Goal: Complete application form

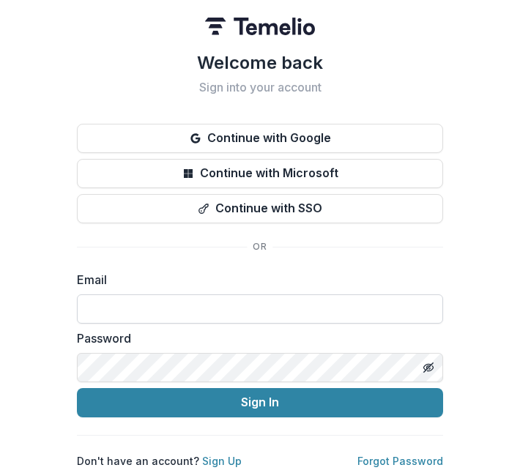
click at [106, 307] on input at bounding box center [260, 309] width 366 height 29
paste input "**********"
type input "**********"
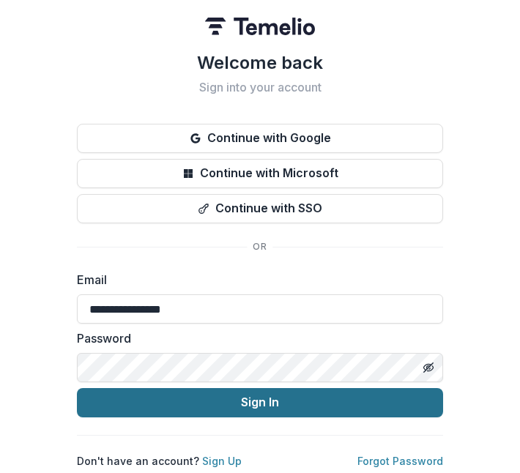
click at [147, 402] on button "Sign In" at bounding box center [260, 402] width 366 height 29
click at [287, 407] on button "Sign In" at bounding box center [260, 402] width 366 height 29
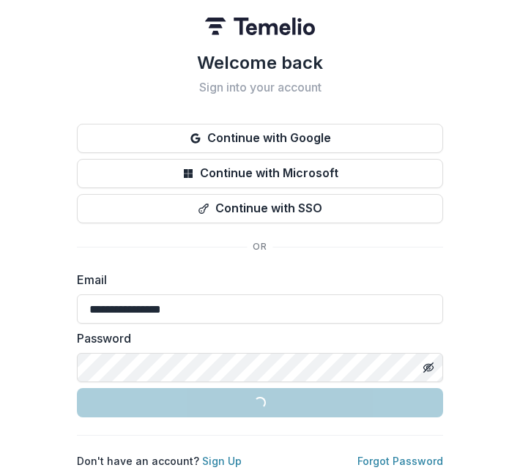
scroll to position [3, 0]
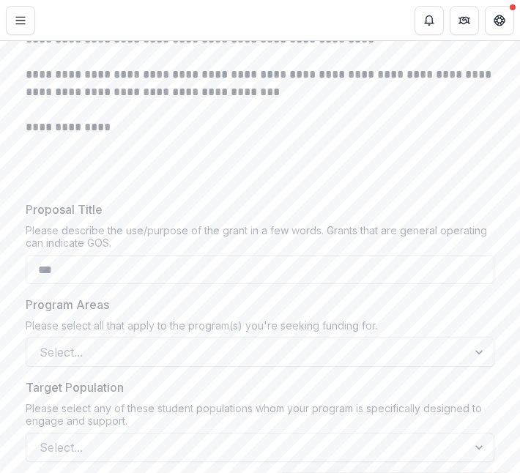
scroll to position [359, 0]
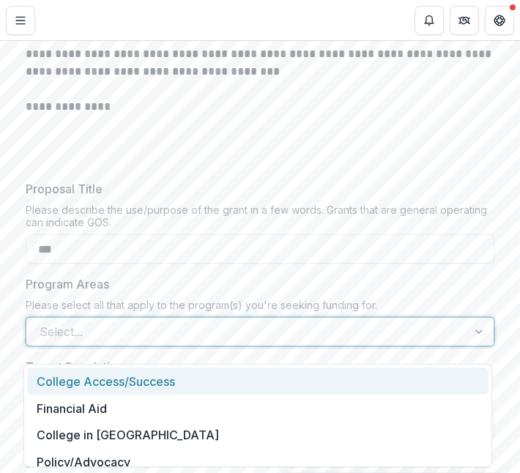
click at [128, 347] on div "Select..." at bounding box center [260, 331] width 469 height 29
click at [106, 388] on div "College Access/Success" at bounding box center [258, 381] width 462 height 27
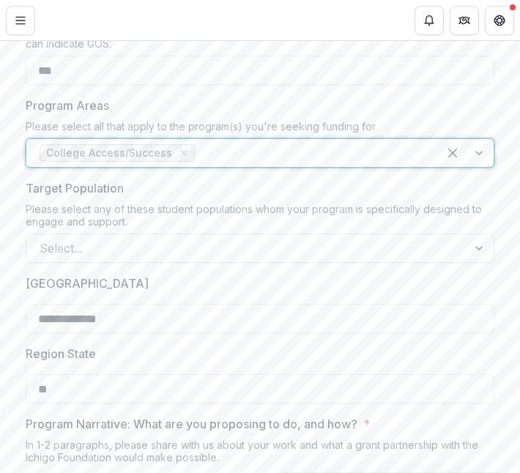
scroll to position [539, 0]
click at [479, 163] on div at bounding box center [466, 153] width 56 height 28
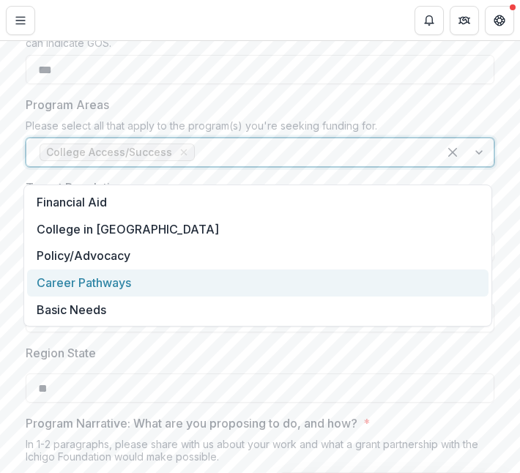
click at [128, 294] on div "Career Pathways" at bounding box center [258, 283] width 462 height 27
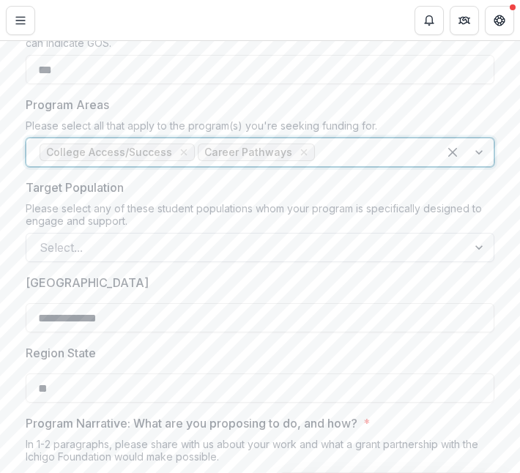
click at [58, 254] on div at bounding box center [247, 247] width 415 height 21
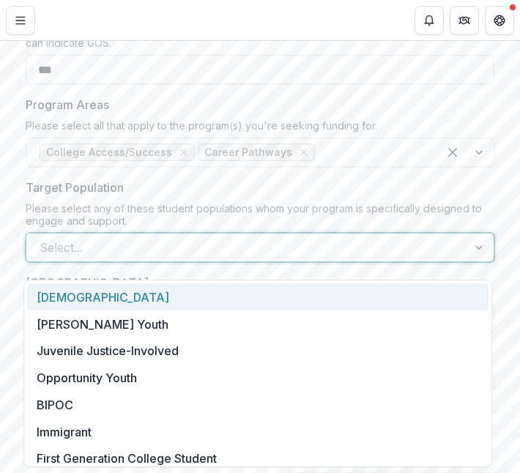
click at [67, 296] on div "[DEMOGRAPHIC_DATA]" at bounding box center [258, 297] width 462 height 27
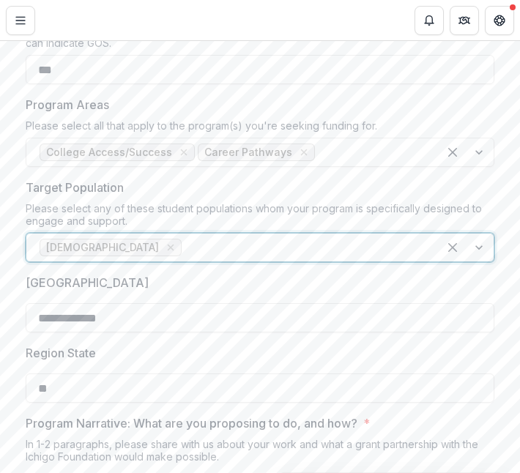
click at [474, 261] on div at bounding box center [466, 248] width 56 height 28
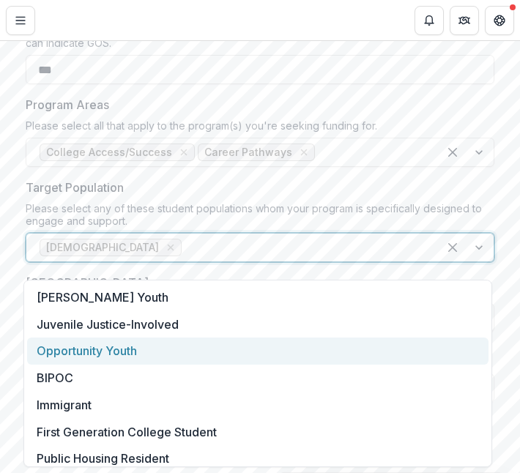
click at [122, 349] on div "Opportunity Youth" at bounding box center [258, 351] width 462 height 27
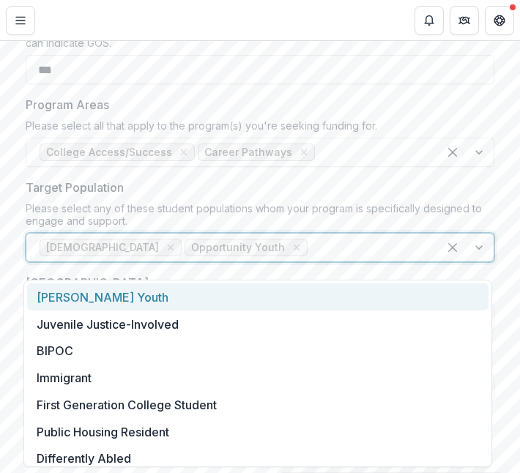
click at [477, 262] on div at bounding box center [466, 248] width 56 height 28
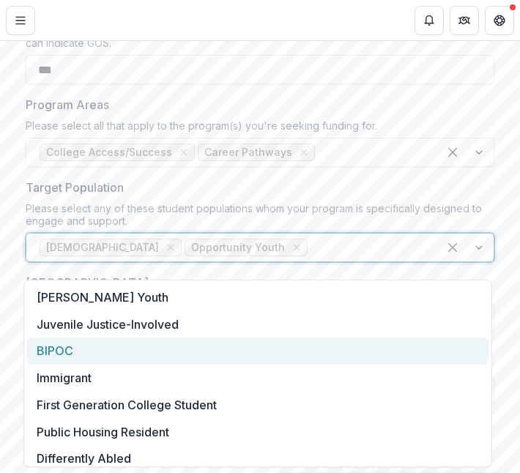
click at [127, 356] on div "BIPOC" at bounding box center [258, 351] width 462 height 27
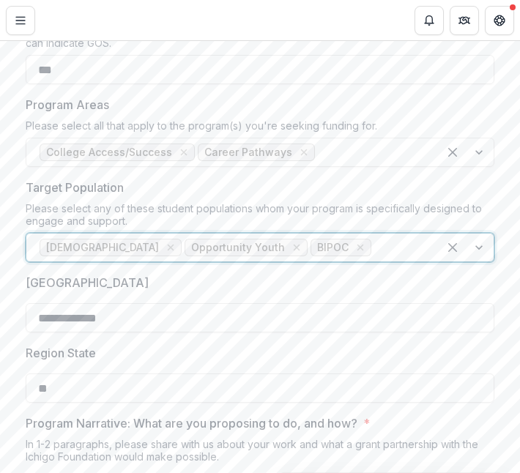
click at [479, 253] on div at bounding box center [466, 248] width 56 height 28
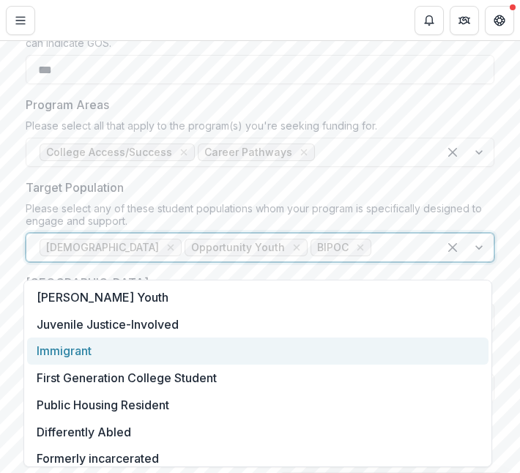
click at [176, 353] on div "Immigrant" at bounding box center [258, 351] width 462 height 27
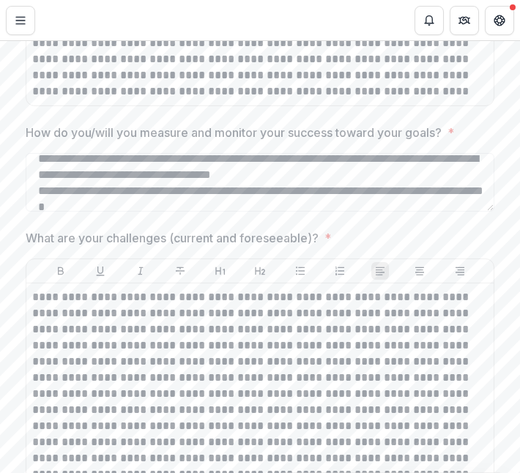
scroll to position [1692, 0]
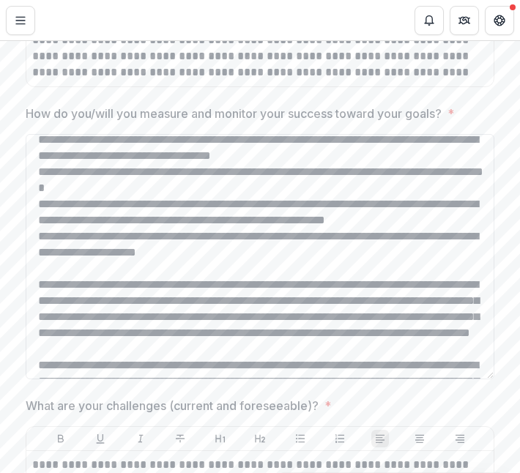
drag, startPoint x: 490, startPoint y: 185, endPoint x: 485, endPoint y: 375, distance: 189.1
click at [485, 375] on textarea "How do you/will you measure and monitor your success toward your goals? *" at bounding box center [260, 257] width 469 height 246
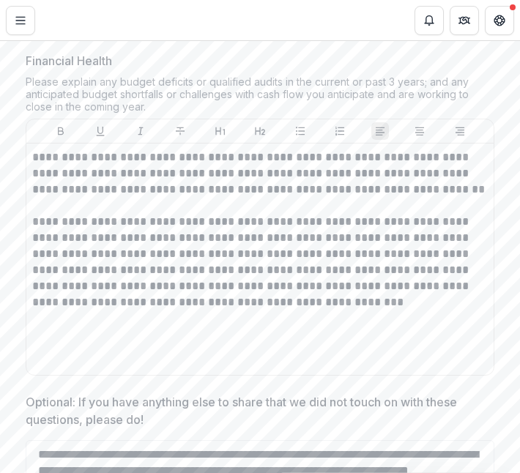
scroll to position [3178, 0]
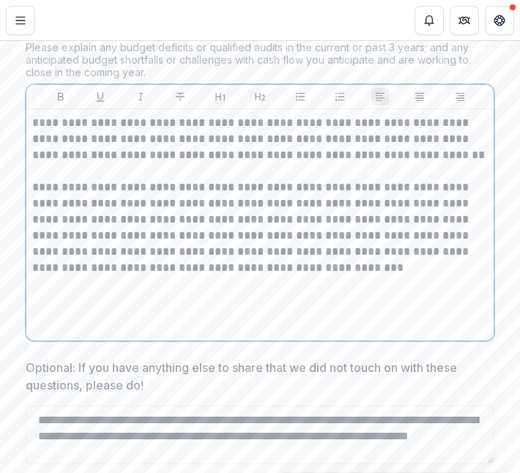
click at [89, 328] on div "**********" at bounding box center [260, 225] width 456 height 220
click at [90, 325] on div "**********" at bounding box center [260, 225] width 456 height 220
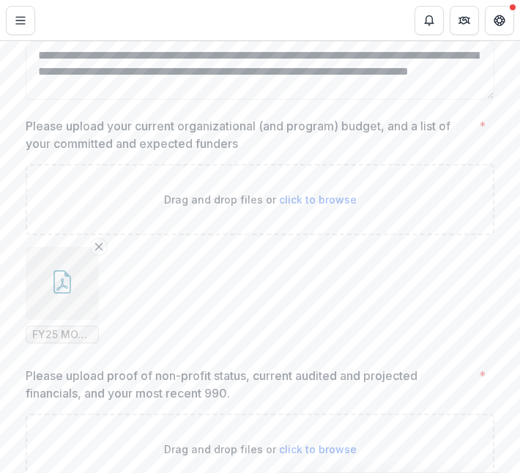
scroll to position [3549, 0]
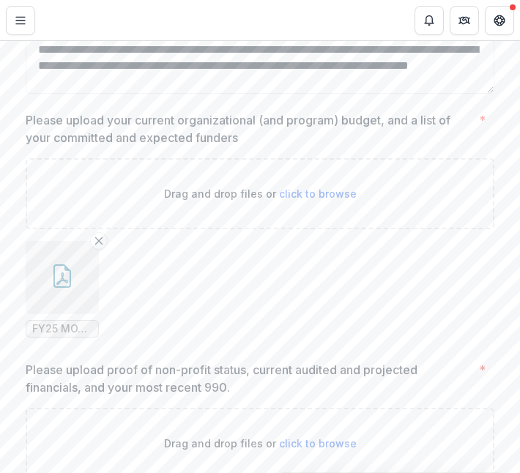
click at [61, 281] on icon "button" at bounding box center [62, 276] width 23 height 23
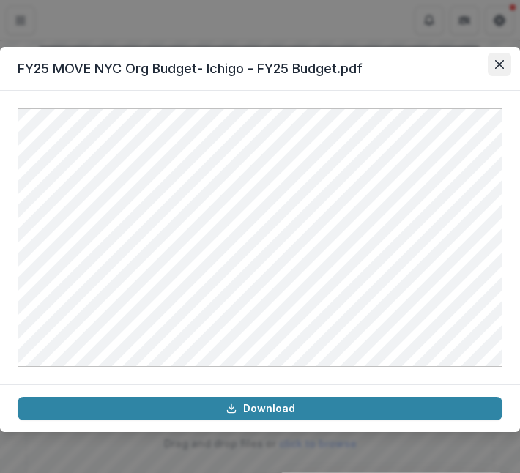
click at [505, 66] on button "Close" at bounding box center [499, 64] width 23 height 23
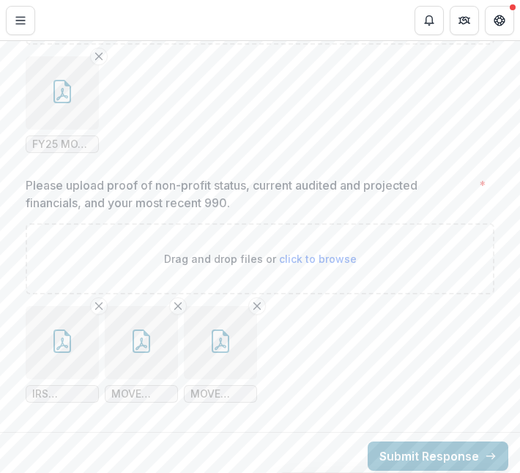
scroll to position [3735, 0]
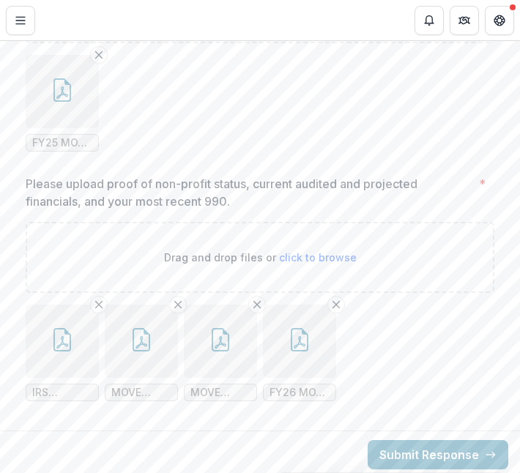
click at [64, 342] on icon "button" at bounding box center [62, 342] width 12 height 12
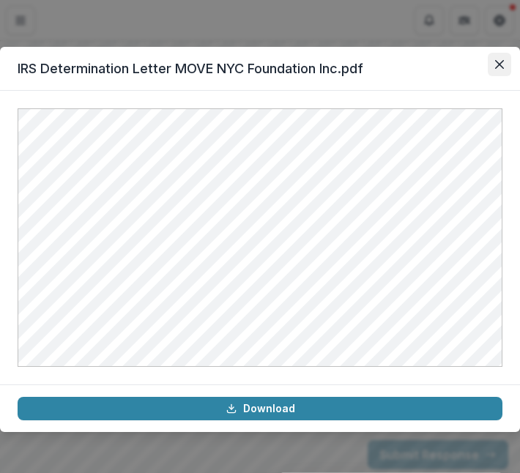
click at [495, 61] on button "Close" at bounding box center [499, 64] width 23 height 23
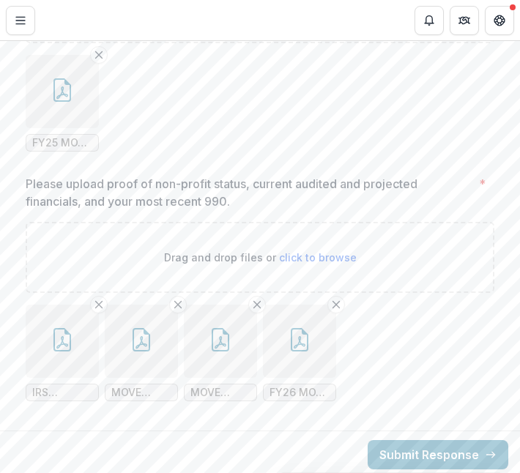
click at [139, 330] on icon "button" at bounding box center [141, 339] width 23 height 23
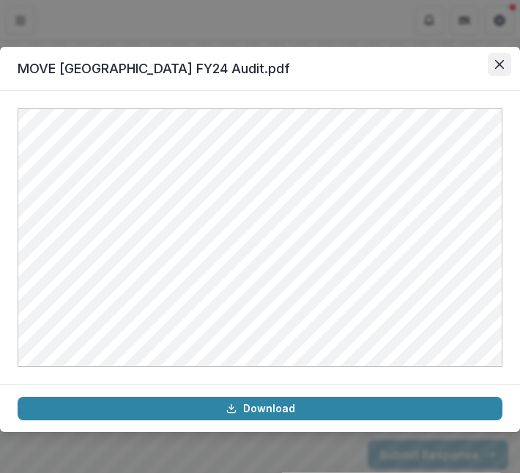
click at [504, 63] on button "Close" at bounding box center [499, 64] width 23 height 23
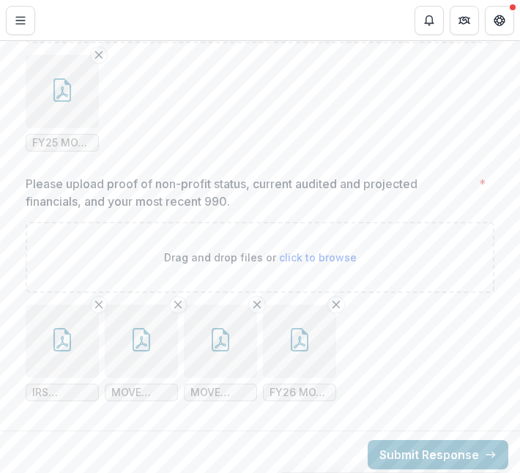
click at [224, 335] on icon "button" at bounding box center [220, 339] width 23 height 23
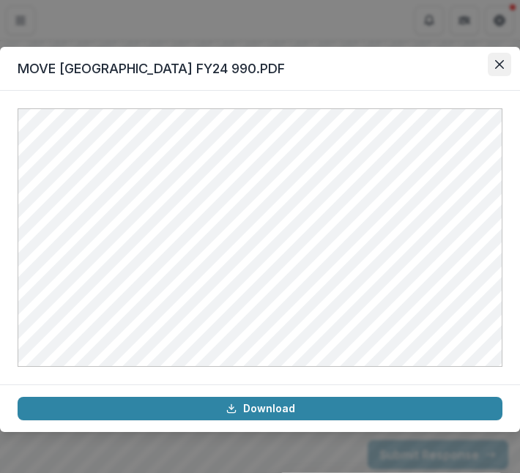
click at [504, 67] on icon "Close" at bounding box center [499, 64] width 9 height 9
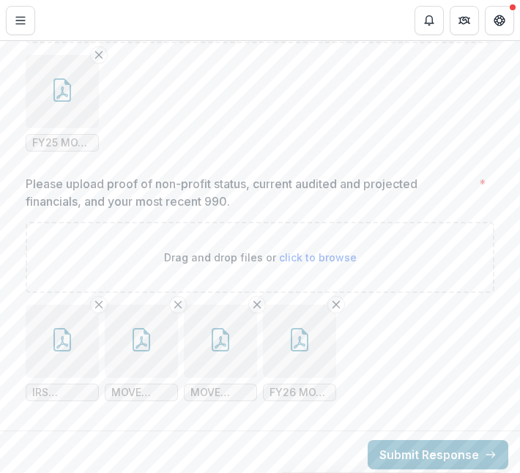
click at [297, 336] on icon "button" at bounding box center [300, 342] width 12 height 12
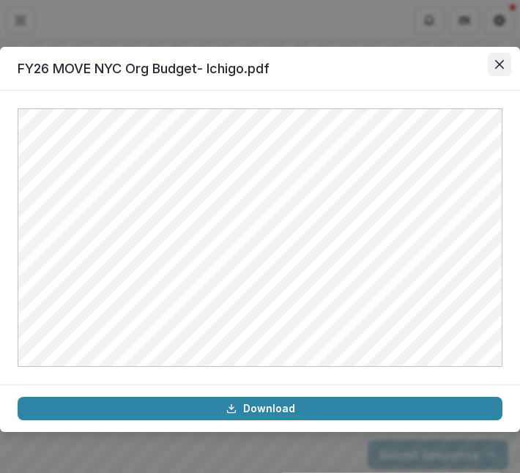
click at [502, 64] on icon "Close" at bounding box center [499, 64] width 9 height 9
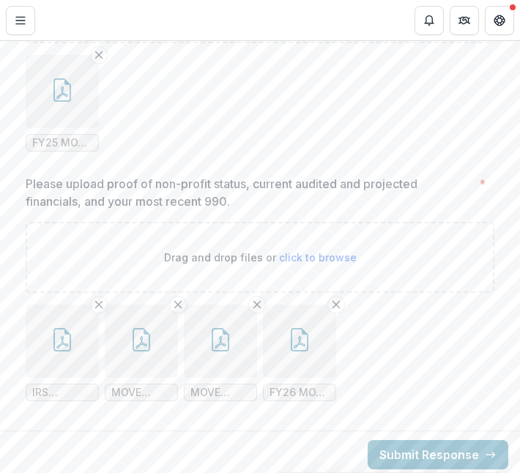
click at [320, 345] on button "button" at bounding box center [299, 341] width 73 height 73
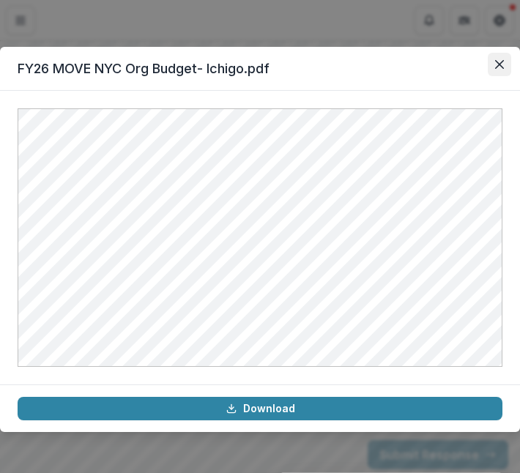
click at [498, 63] on icon "Close" at bounding box center [499, 64] width 9 height 9
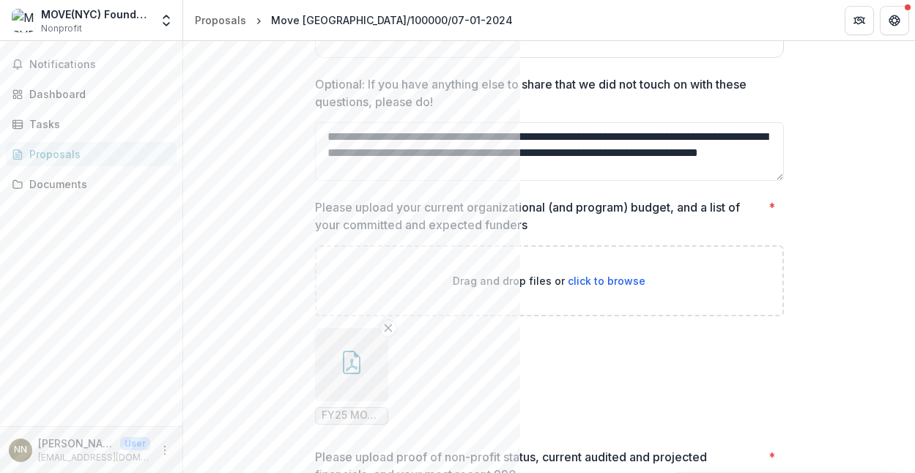
scroll to position [3676, 0]
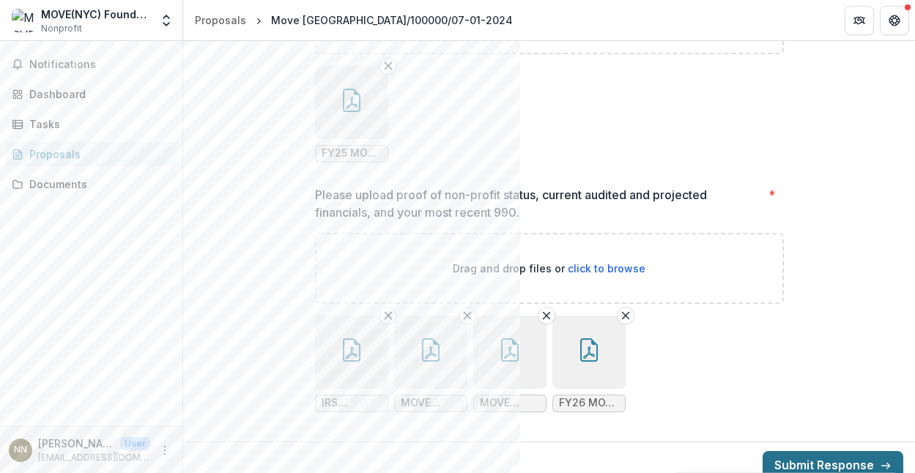
click at [520, 451] on button "Submit Response" at bounding box center [833, 465] width 141 height 29
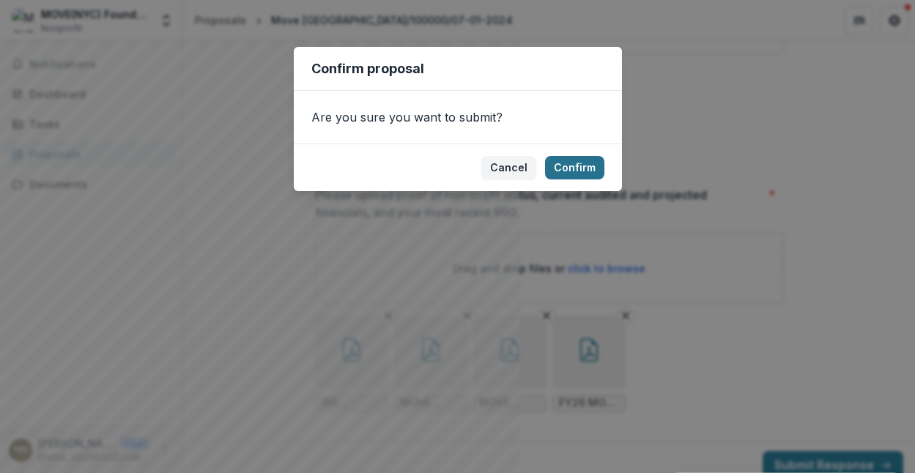
click at [520, 169] on button "Confirm" at bounding box center [574, 167] width 59 height 23
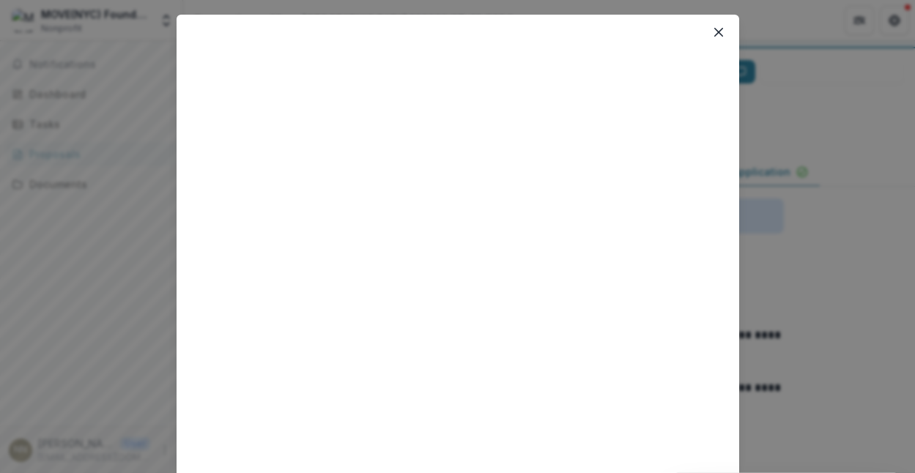
scroll to position [0, 0]
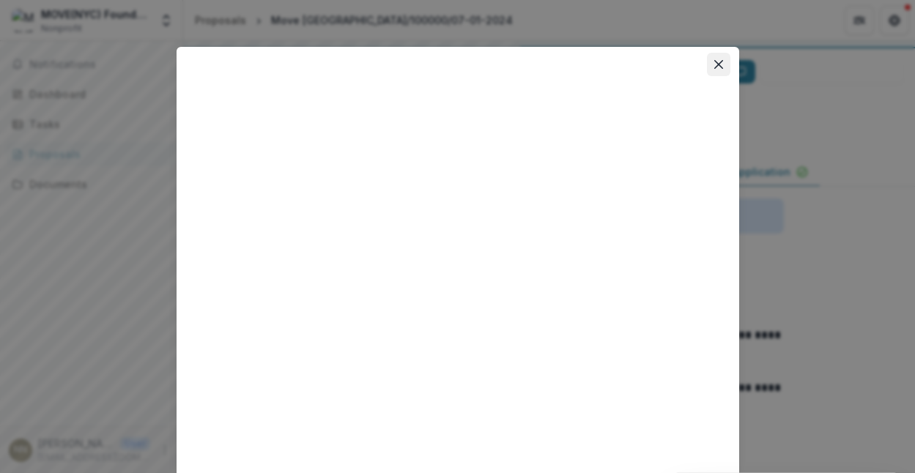
click at [520, 66] on button "Close" at bounding box center [718, 64] width 23 height 23
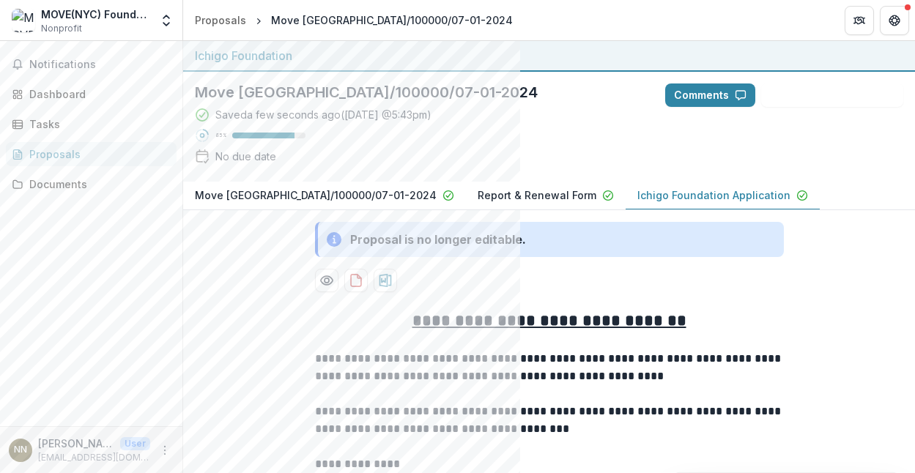
click at [238, 142] on div "85 %" at bounding box center [250, 135] width 111 height 15
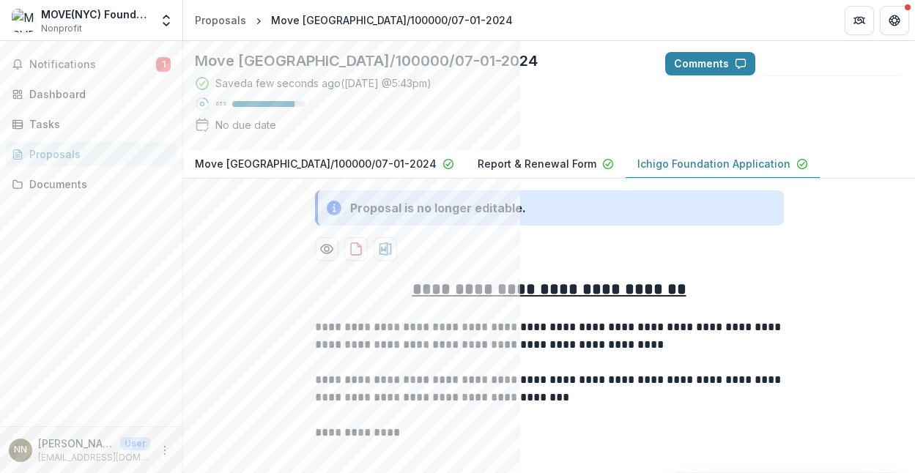
scroll to position [29, 0]
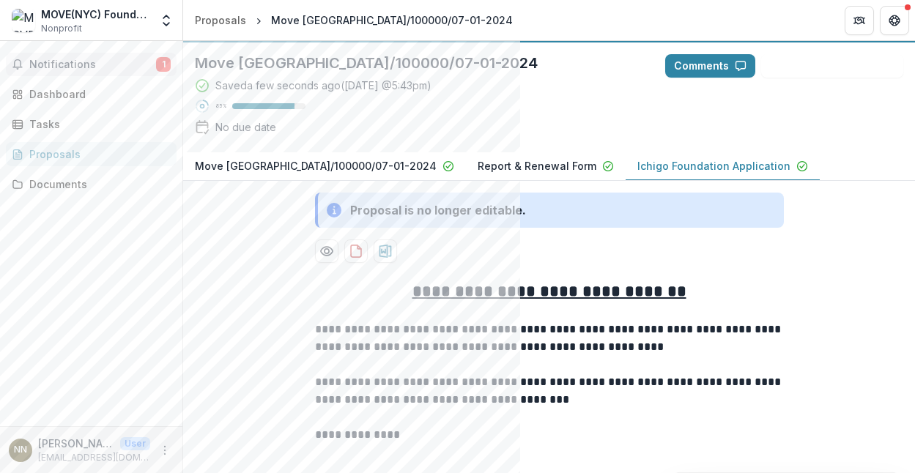
click at [95, 60] on span "Notifications" at bounding box center [92, 65] width 127 height 12
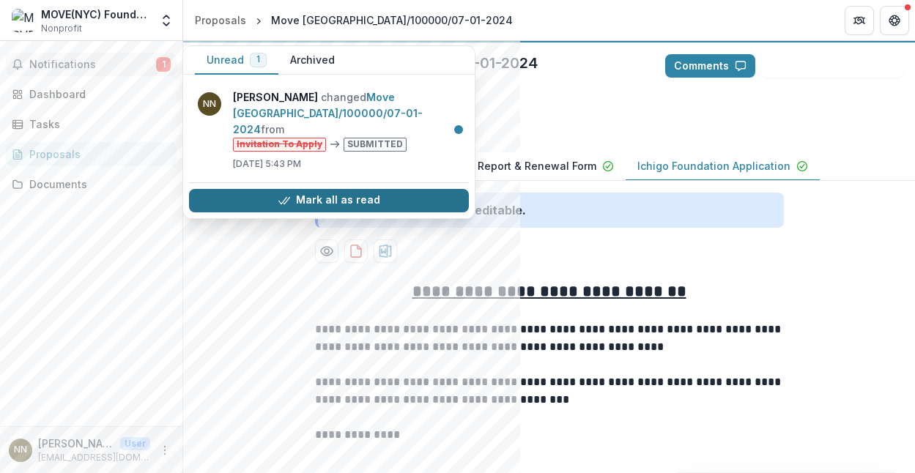
click at [394, 189] on button "Mark all as read" at bounding box center [329, 200] width 280 height 23
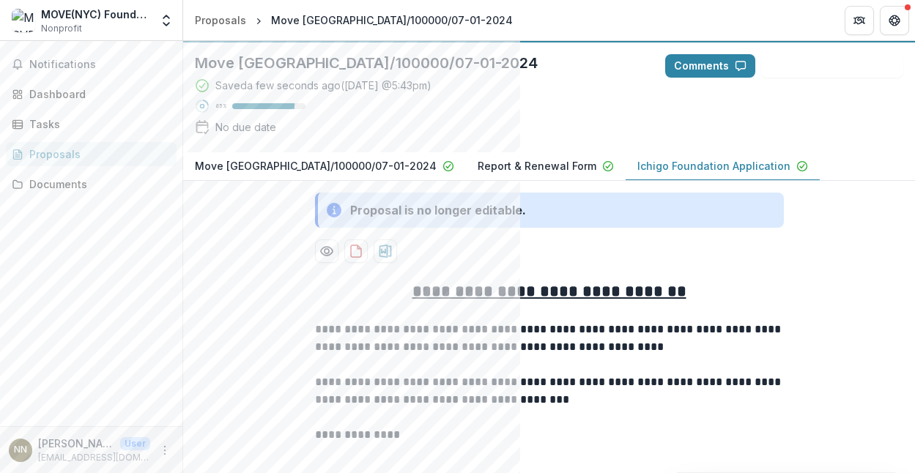
click at [520, 99] on div "Saved a few seconds ago ( [DATE] @ 5:43pm ) 85 % No due date" at bounding box center [418, 109] width 447 height 63
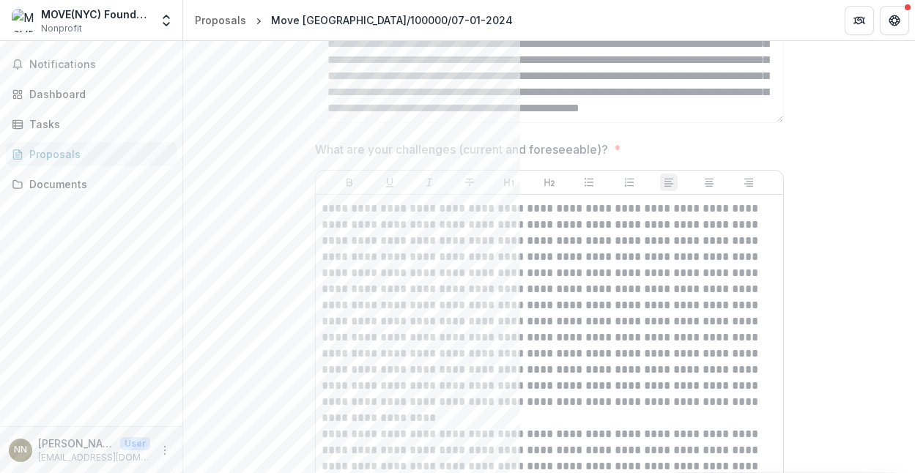
scroll to position [1818, 0]
